Goal: Task Accomplishment & Management: Manage account settings

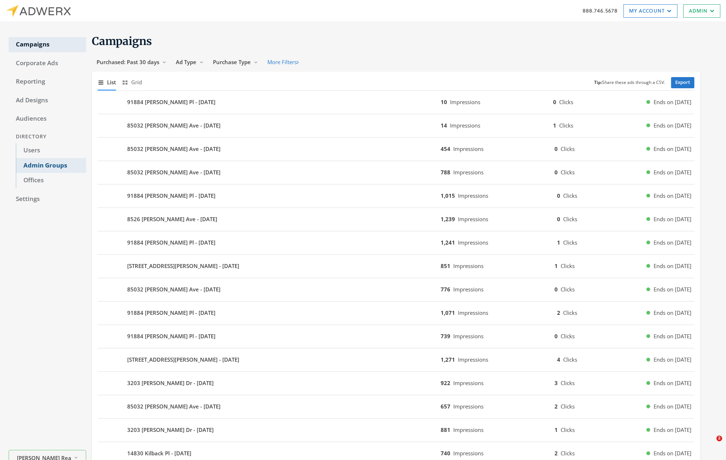
scroll to position [2, 0]
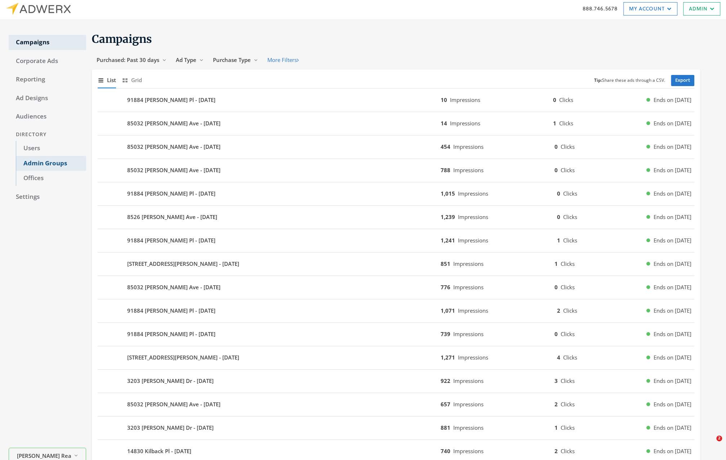
click at [49, 168] on link "Admin Groups" at bounding box center [51, 163] width 70 height 15
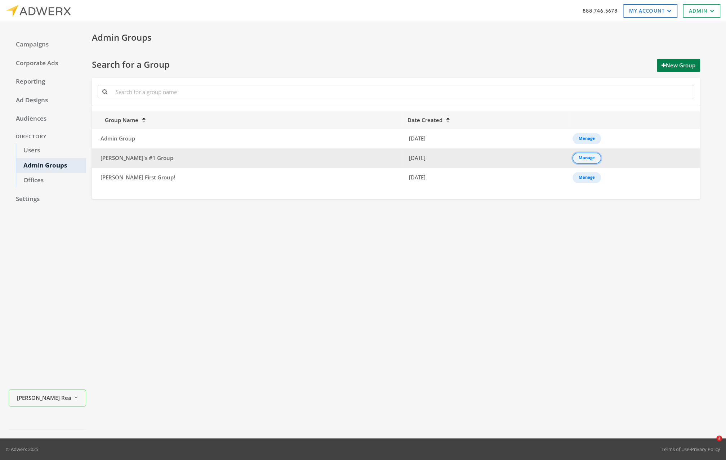
click at [584, 153] on button "Manage" at bounding box center [587, 158] width 28 height 11
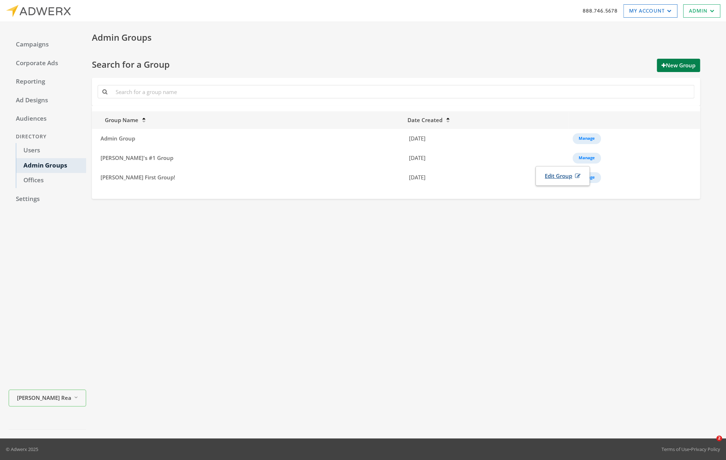
click at [561, 181] on link "Edit Group" at bounding box center [562, 175] width 45 height 13
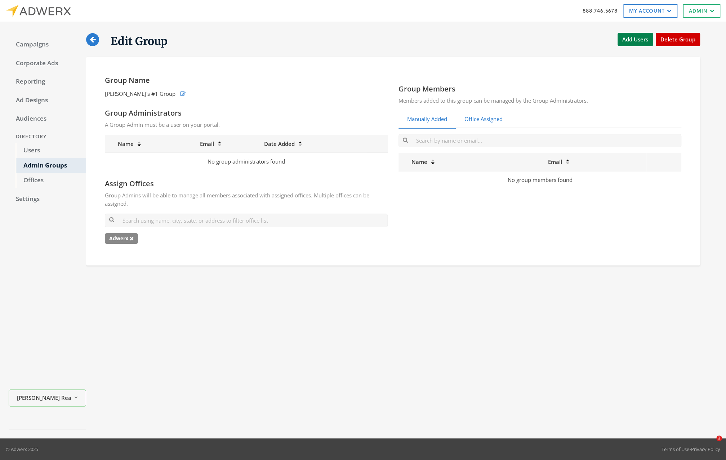
click at [491, 123] on link "Office Assigned" at bounding box center [484, 120] width 56 height 18
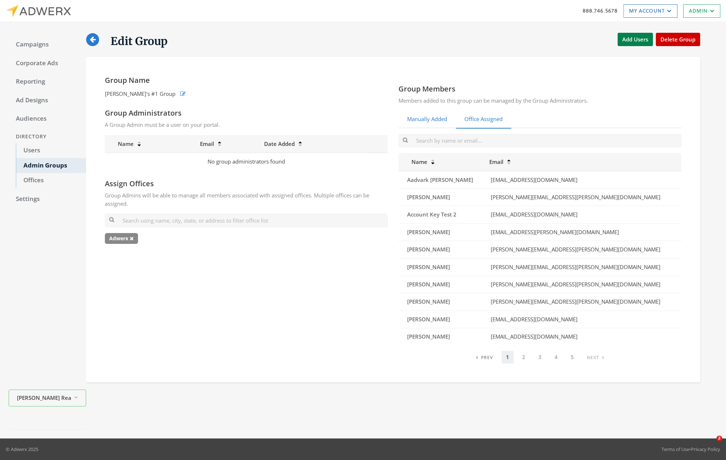
click at [430, 117] on link "Manually Added" at bounding box center [427, 120] width 57 height 18
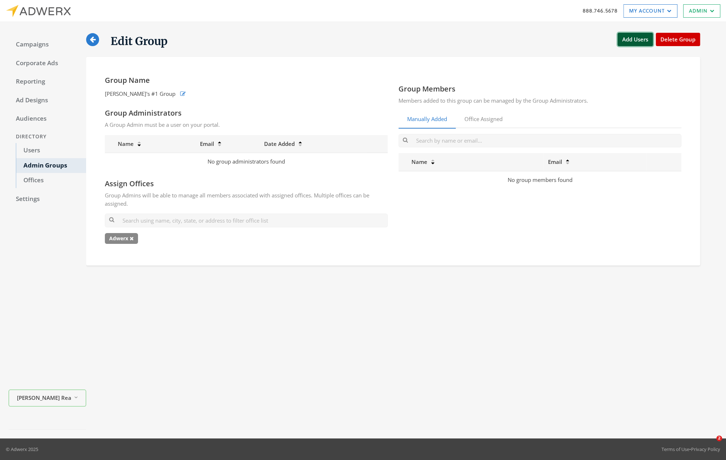
click at [638, 39] on button "Add Users" at bounding box center [635, 39] width 35 height 13
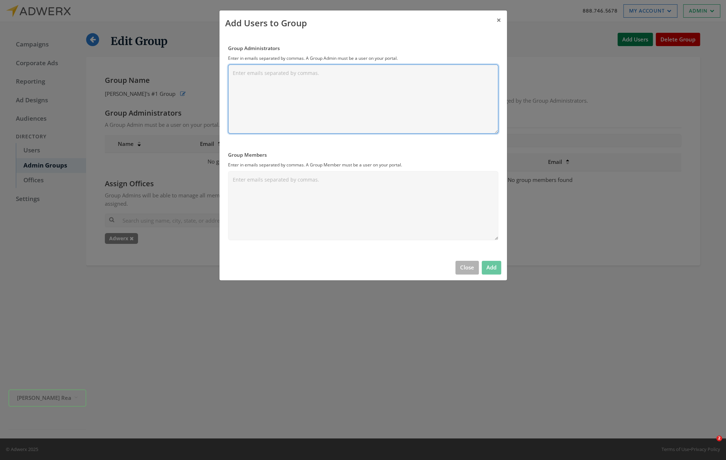
click at [372, 86] on textarea "Group Administrators" at bounding box center [363, 99] width 270 height 69
type textarea "wsasa"
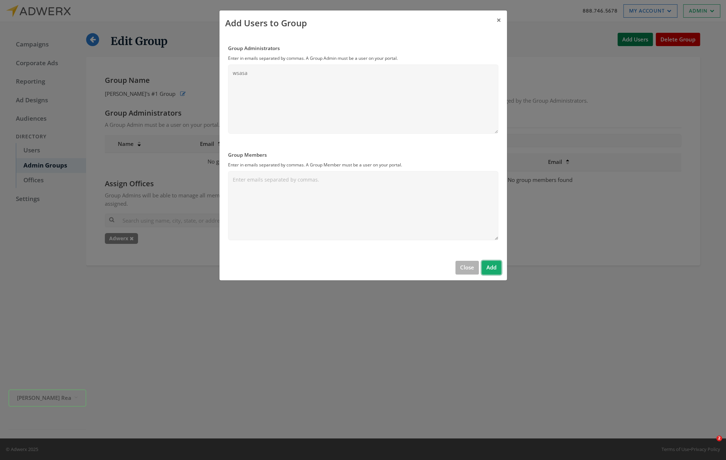
click at [493, 263] on button "Add" at bounding box center [491, 267] width 19 height 13
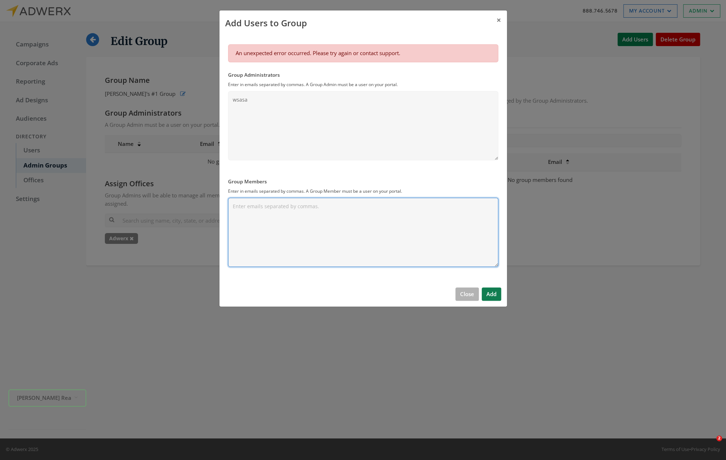
click at [328, 232] on textarea "Group Members" at bounding box center [363, 232] width 270 height 69
type textarea "wewe"
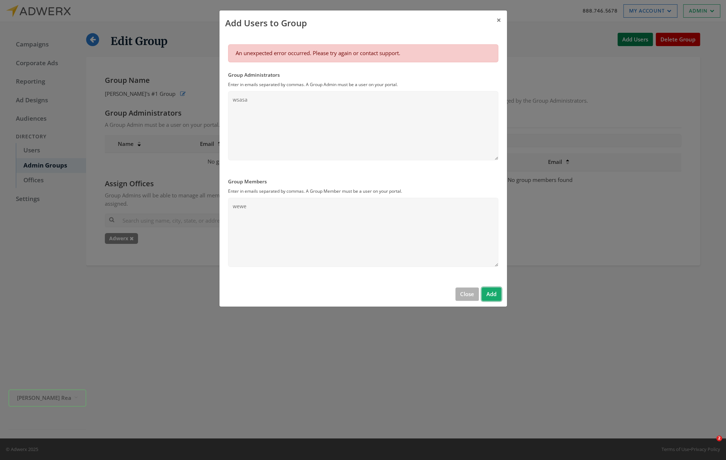
click at [495, 293] on button "Add" at bounding box center [491, 294] width 19 height 13
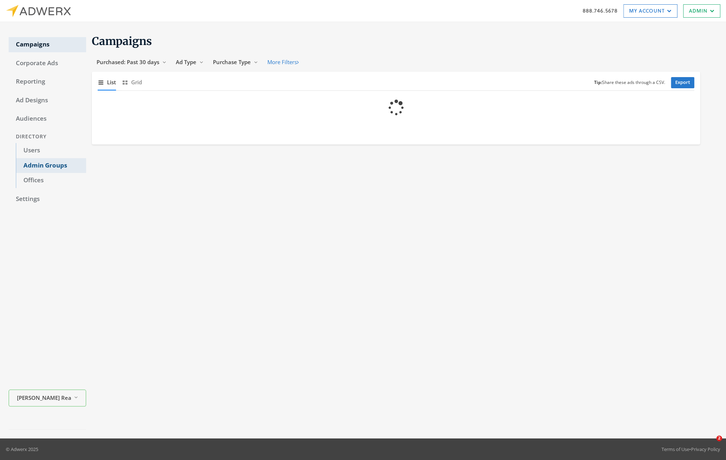
click at [49, 162] on link "Admin Groups" at bounding box center [51, 165] width 70 height 15
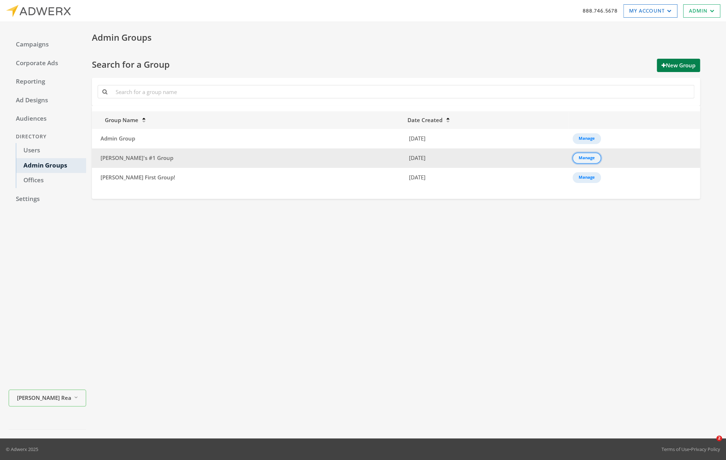
click at [579, 158] on div "Manage" at bounding box center [587, 158] width 16 height 1
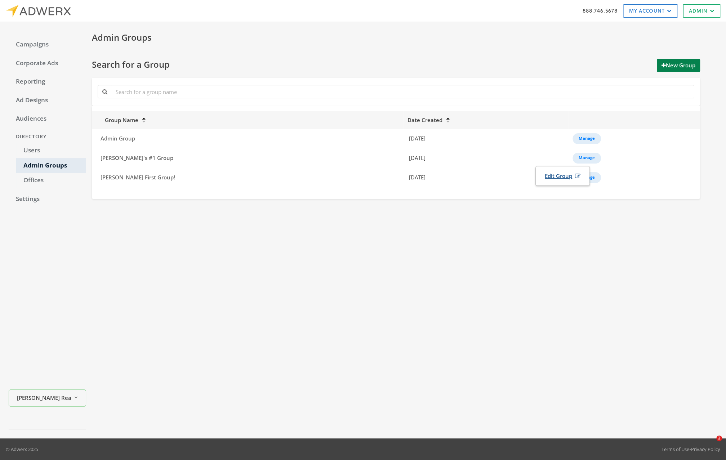
click at [562, 173] on link "Edit Group" at bounding box center [562, 175] width 45 height 13
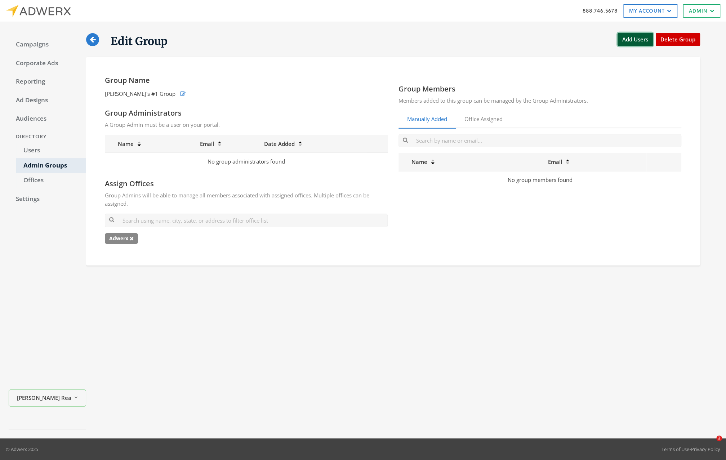
click at [630, 38] on button "Add Users" at bounding box center [635, 39] width 35 height 13
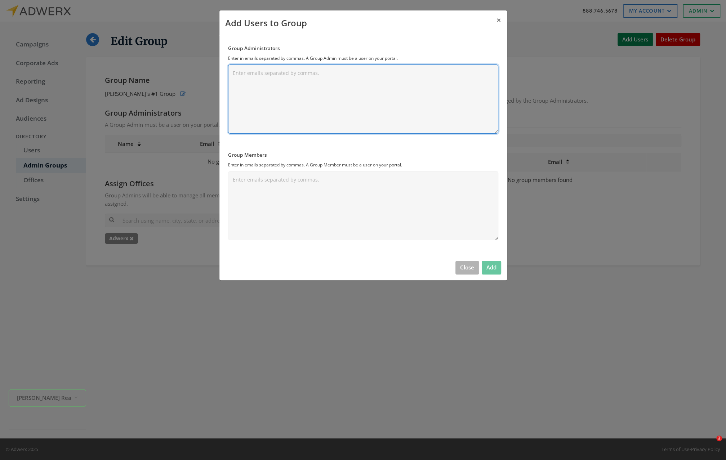
click at [310, 71] on textarea "Group Administrators" at bounding box center [363, 99] width 270 height 69
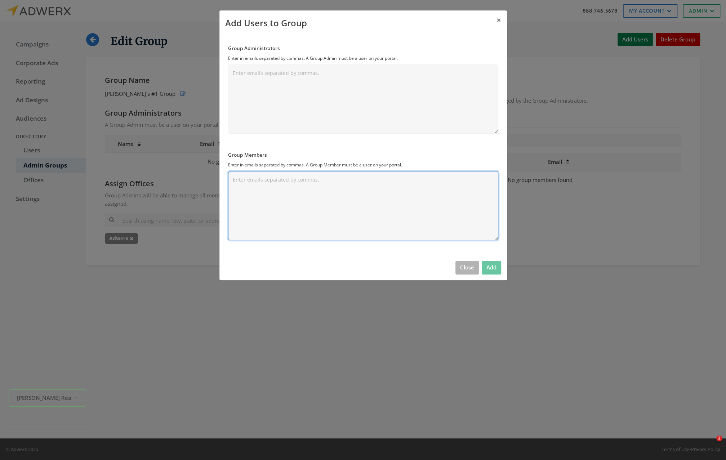
click at [273, 188] on textarea "Group Members" at bounding box center [363, 205] width 270 height 69
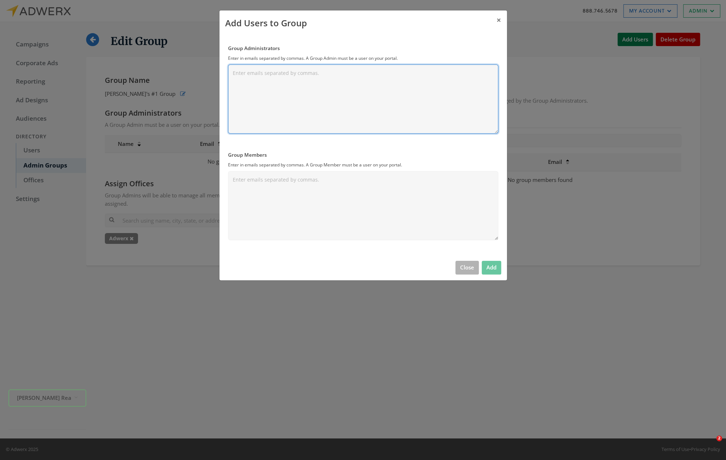
click at [263, 95] on textarea "Group Administrators" at bounding box center [363, 99] width 270 height 69
type textarea "dsd"
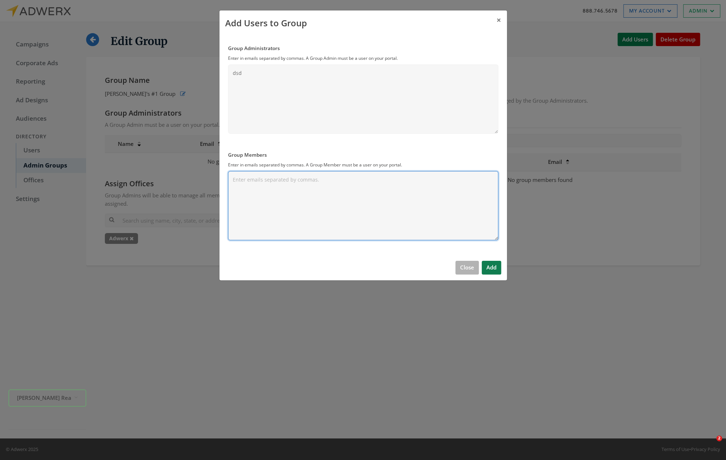
click at [274, 185] on textarea "Group Members" at bounding box center [363, 205] width 270 height 69
type textarea "dsds"
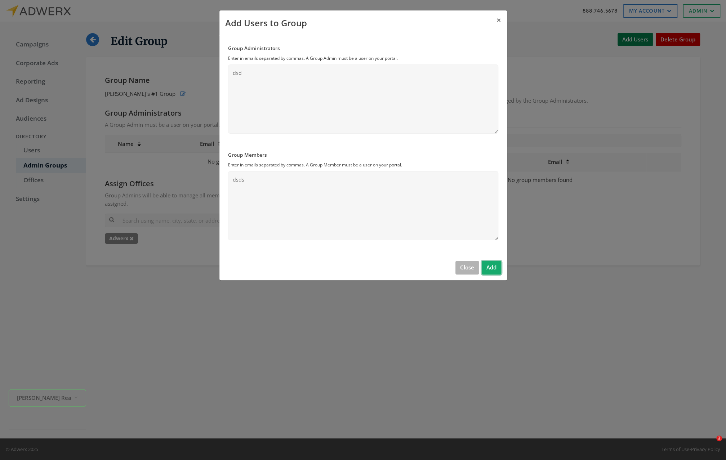
click at [491, 262] on button "Add" at bounding box center [491, 267] width 19 height 13
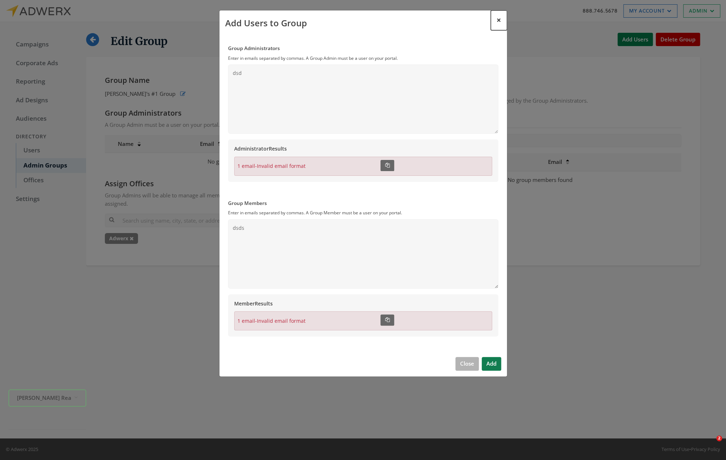
click at [501, 22] on span "×" at bounding box center [499, 19] width 5 height 11
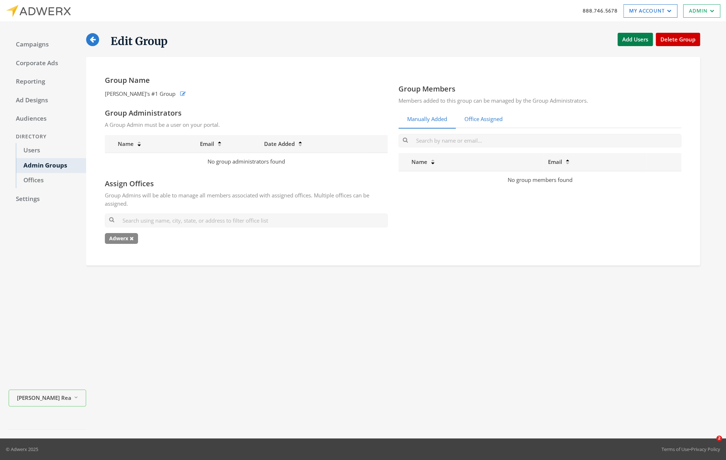
click at [493, 127] on link "Office Assigned" at bounding box center [484, 120] width 56 height 18
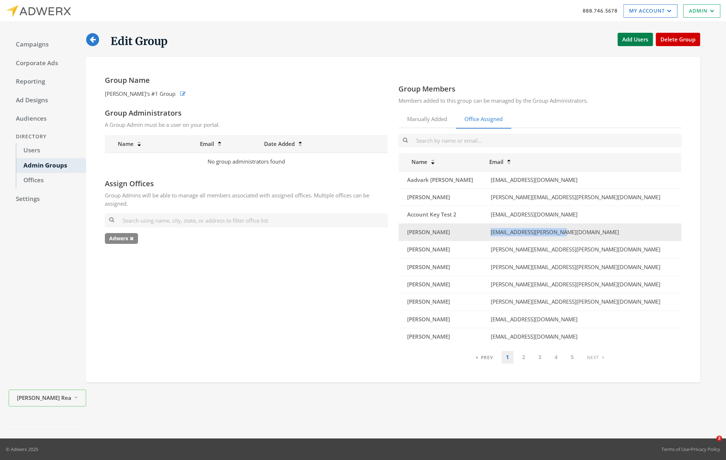
drag, startPoint x: 575, startPoint y: 231, endPoint x: 499, endPoint y: 231, distance: 75.3
click at [499, 231] on td "[EMAIL_ADDRESS][PERSON_NAME][DOMAIN_NAME]" at bounding box center [583, 231] width 197 height 17
copy td "[EMAIL_ADDRESS][PERSON_NAME][DOMAIN_NAME]"
click at [629, 42] on button "Add Users" at bounding box center [635, 39] width 35 height 13
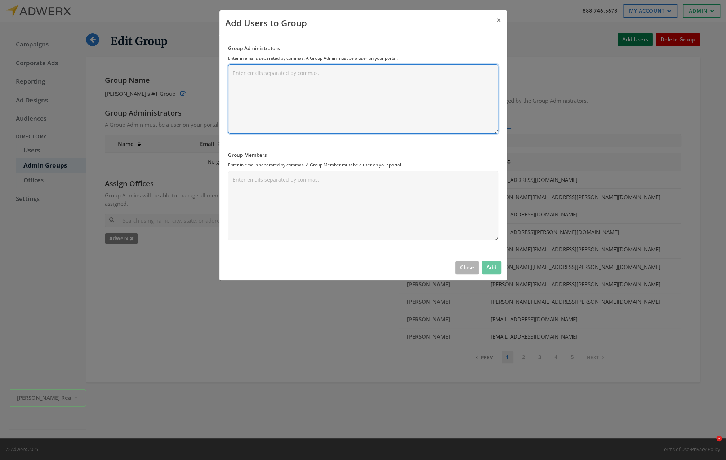
click at [263, 93] on textarea "Group Administrators" at bounding box center [363, 99] width 270 height 69
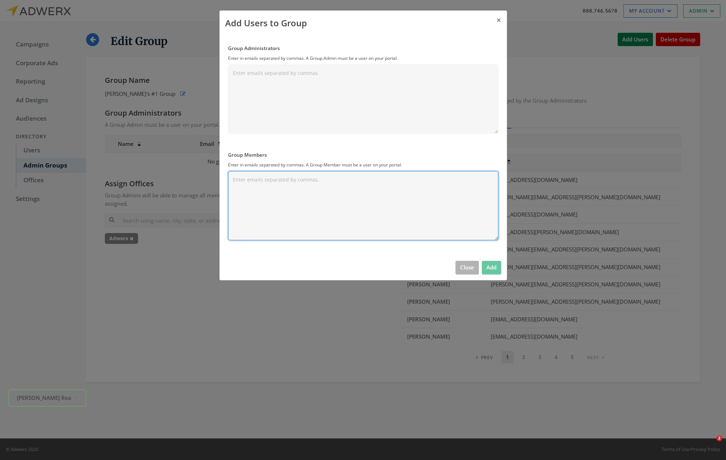
click at [249, 182] on textarea "Group Members" at bounding box center [363, 205] width 270 height 69
paste textarea "[EMAIL_ADDRESS][PERSON_NAME][DOMAIN_NAME]"
type textarea "[EMAIL_ADDRESS][PERSON_NAME][DOMAIN_NAME]"
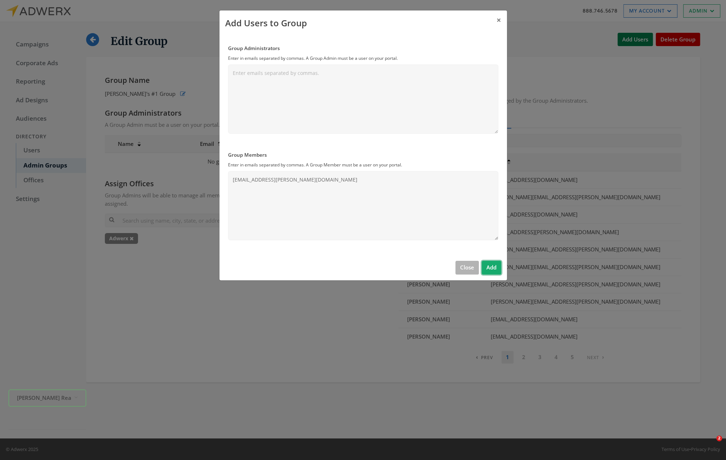
click at [493, 265] on button "Add" at bounding box center [491, 267] width 19 height 13
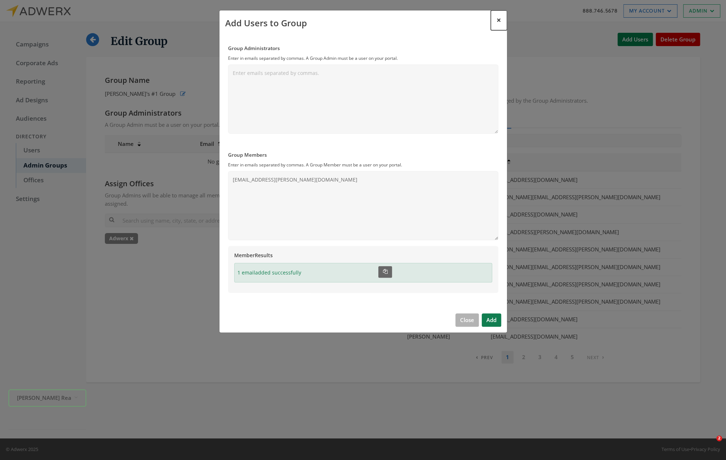
click at [500, 21] on span "×" at bounding box center [499, 19] width 5 height 11
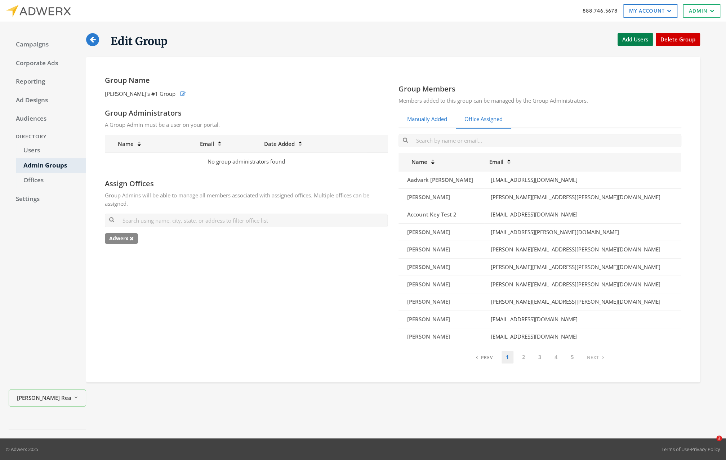
click at [424, 120] on link "Manually Added" at bounding box center [427, 120] width 57 height 18
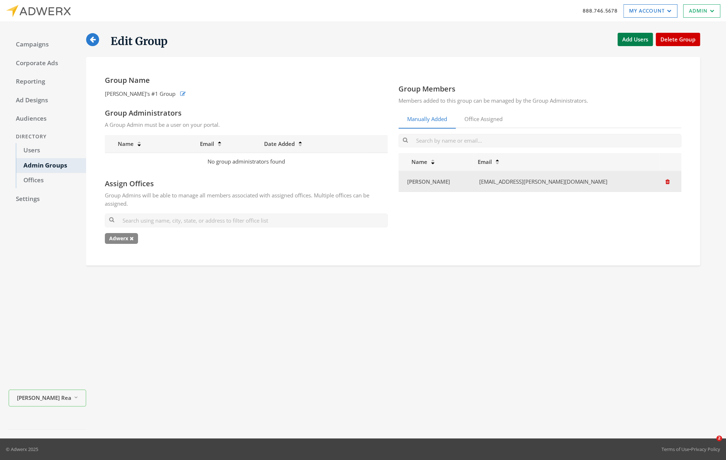
click at [529, 180] on td "[EMAIL_ADDRESS][PERSON_NAME][DOMAIN_NAME]" at bounding box center [567, 181] width 186 height 21
copy table "Name Email [PERSON_NAME]"
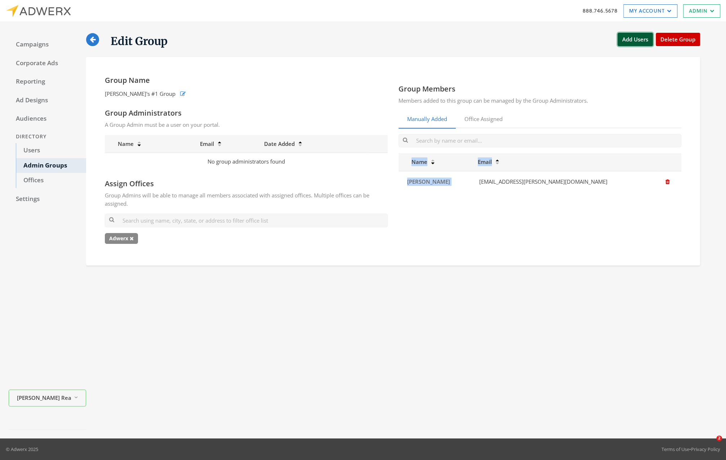
click at [636, 43] on button "Add Users" at bounding box center [635, 39] width 35 height 13
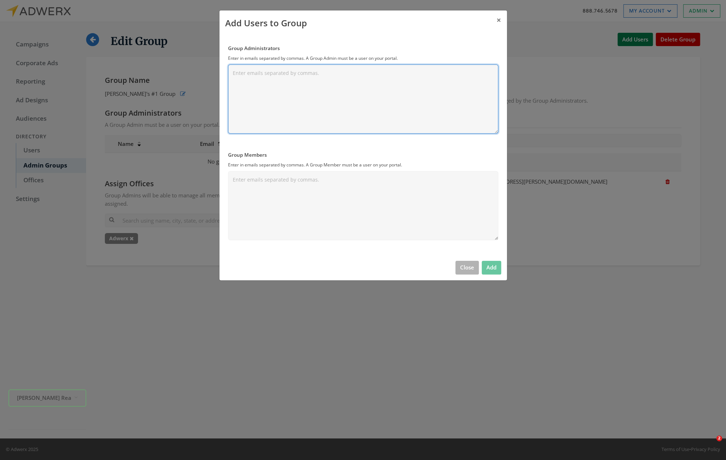
click at [323, 89] on textarea "Group Administrators" at bounding box center [363, 99] width 270 height 69
paste textarea "[EMAIL_ADDRESS][PERSON_NAME][DOMAIN_NAME]"
type textarea "[EMAIL_ADDRESS][PERSON_NAME][DOMAIN_NAME]"
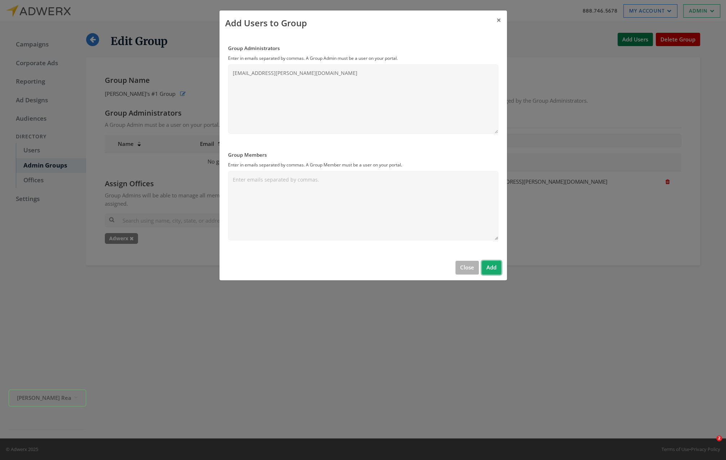
click at [493, 264] on button "Add" at bounding box center [491, 267] width 19 height 13
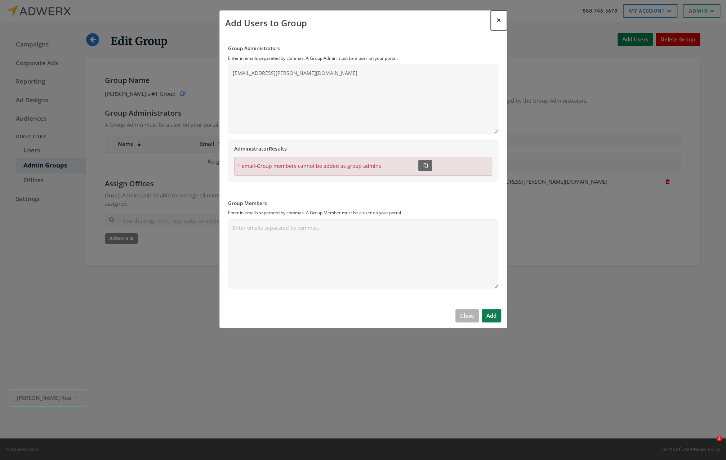
click at [501, 19] on span "×" at bounding box center [499, 19] width 5 height 11
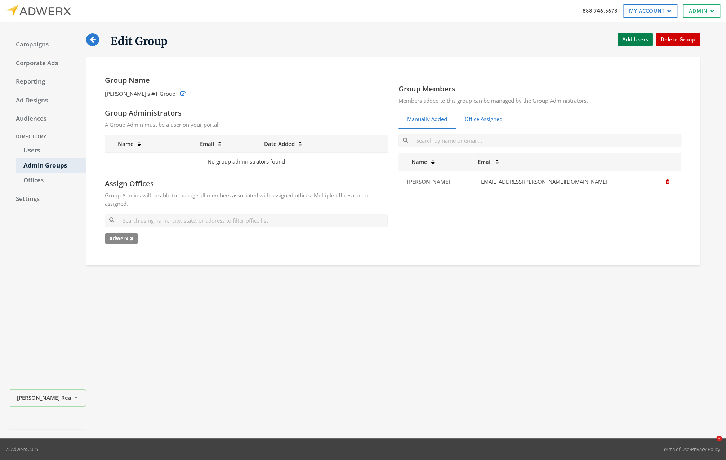
click at [493, 120] on link "Office Assigned" at bounding box center [484, 120] width 56 height 18
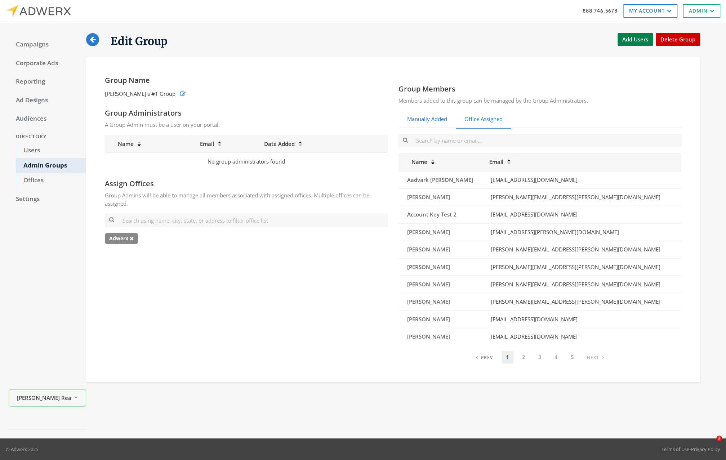
click at [433, 117] on link "Manually Added" at bounding box center [427, 120] width 57 height 18
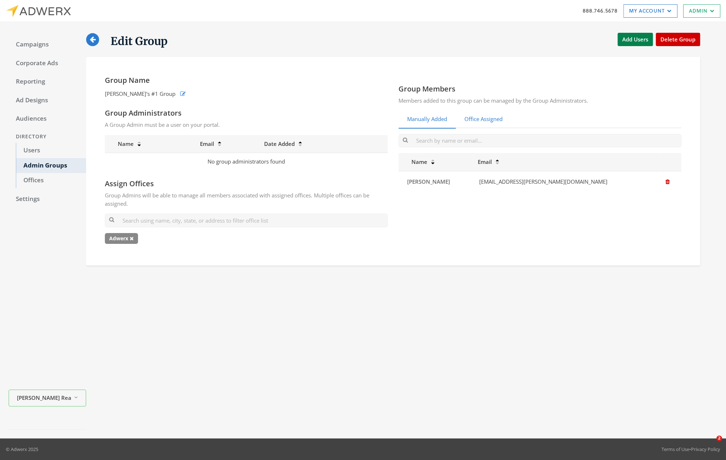
click at [482, 117] on link "Office Assigned" at bounding box center [484, 120] width 56 height 18
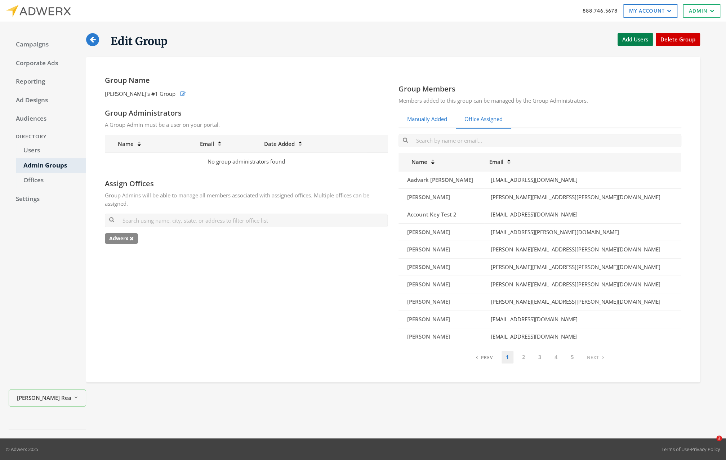
click at [452, 116] on link "Manually Added" at bounding box center [427, 120] width 57 height 18
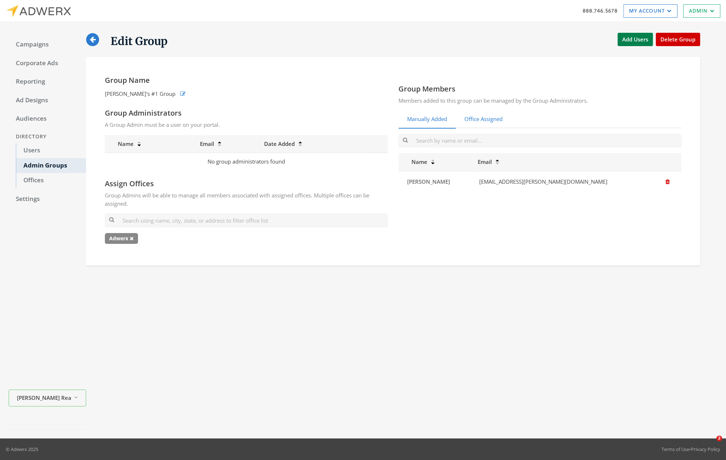
click at [482, 117] on link "Office Assigned" at bounding box center [484, 120] width 56 height 18
